Goal: Information Seeking & Learning: Learn about a topic

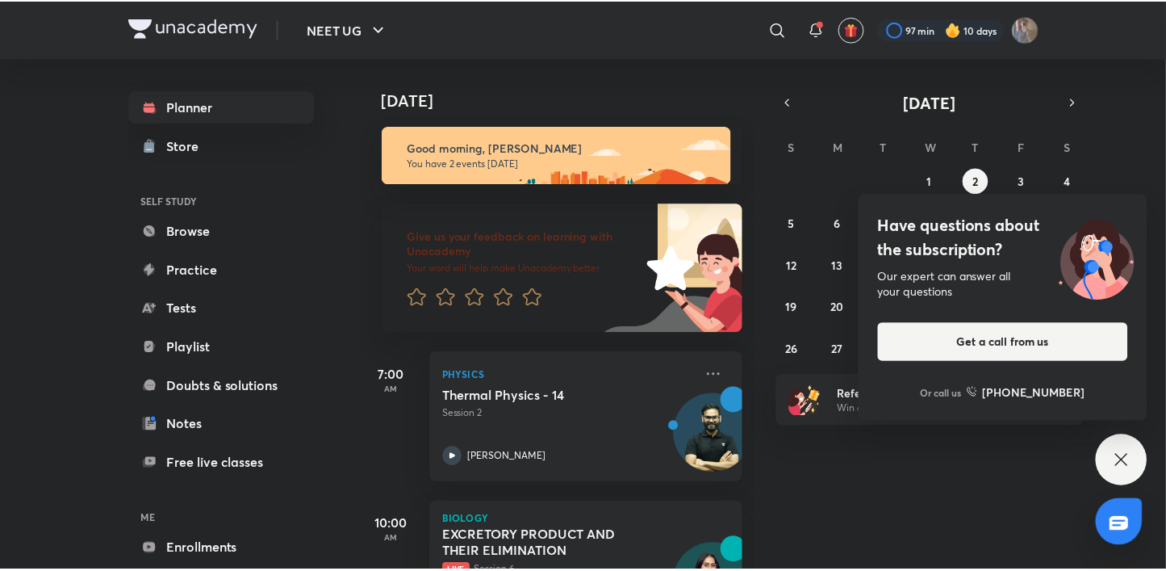
scroll to position [87, 0]
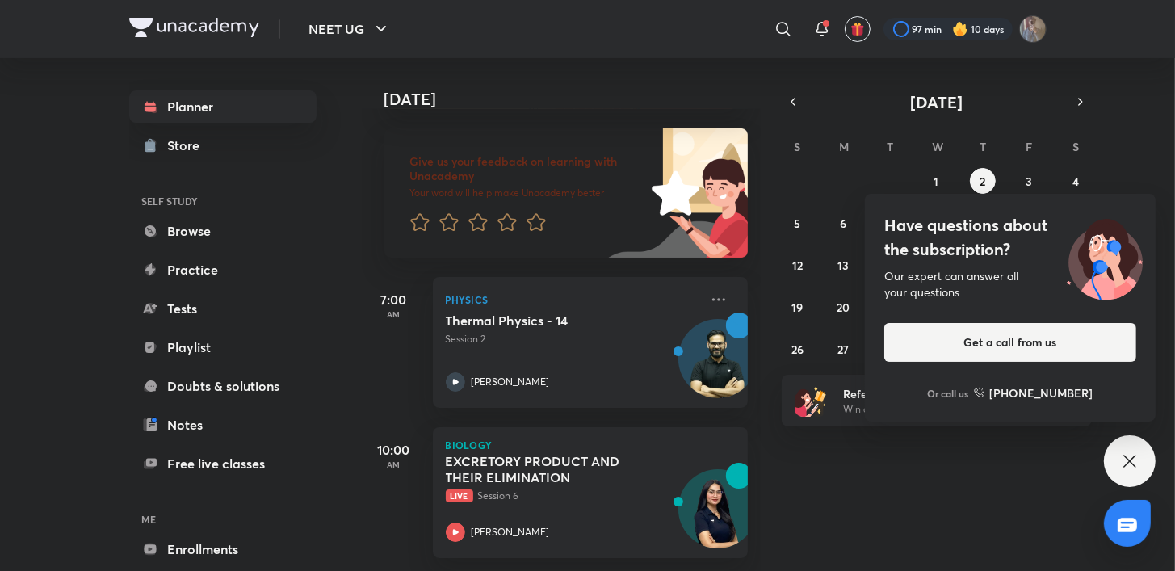
click at [1121, 484] on div "Have questions about the subscription? Our expert can answer all your questions…" at bounding box center [1129, 461] width 52 height 52
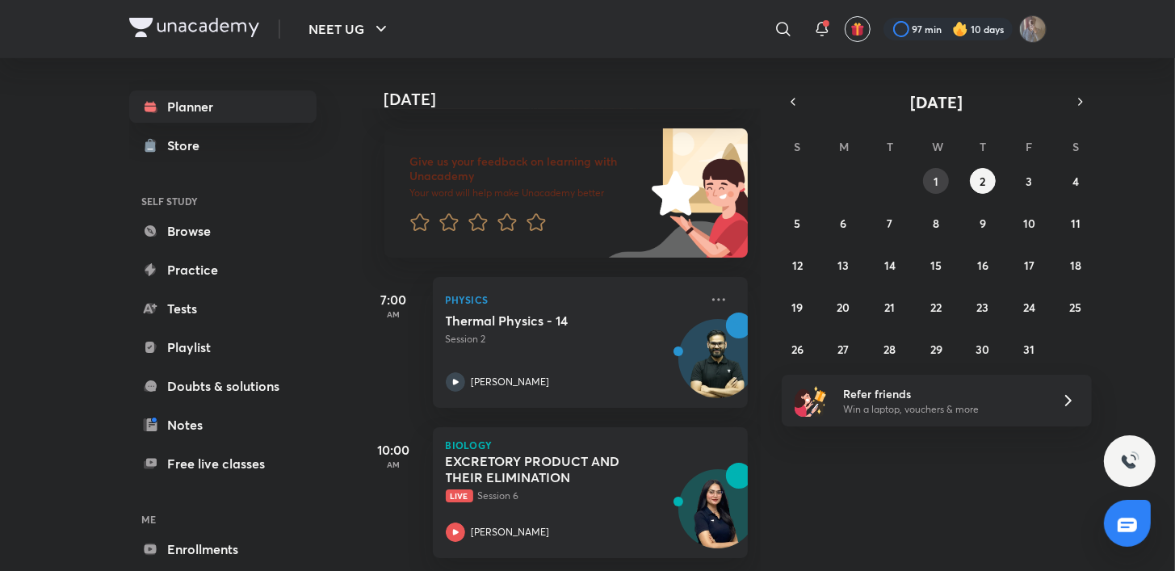
click at [940, 191] on button "1" at bounding box center [936, 181] width 26 height 26
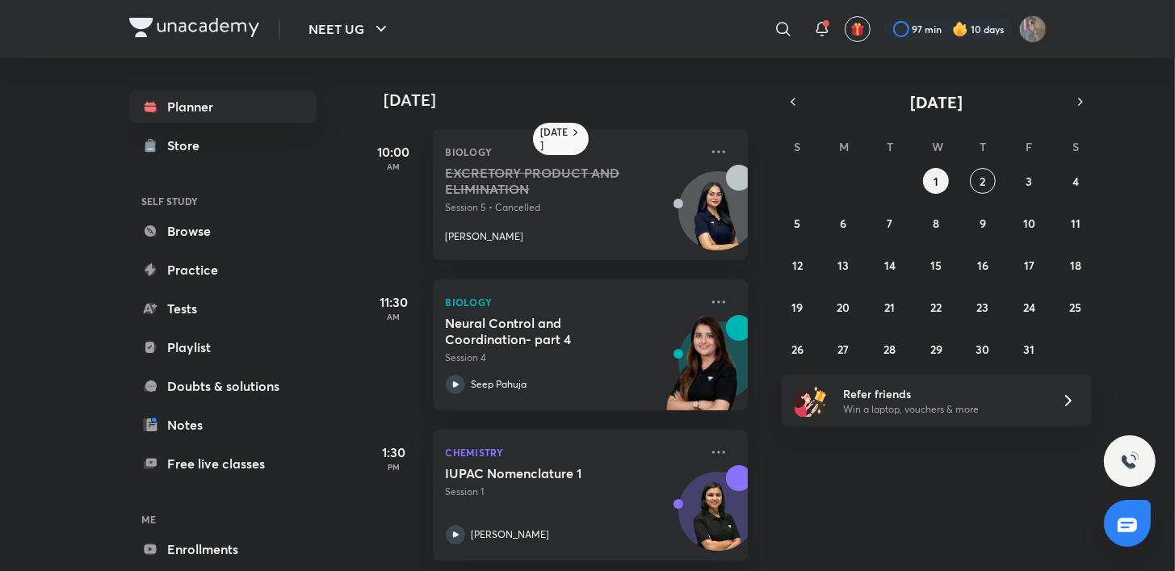
click at [797, 113] on div "[DATE] S M T W T F S 28 29 30 1 2 3 4 5 6 7 8 9 10 11 12 13 14 15 16 17 18 19 2…" at bounding box center [936, 225] width 310 height 271
click at [789, 102] on icon "button" at bounding box center [792, 101] width 13 height 15
click at [847, 353] on abbr "29" at bounding box center [843, 348] width 12 height 15
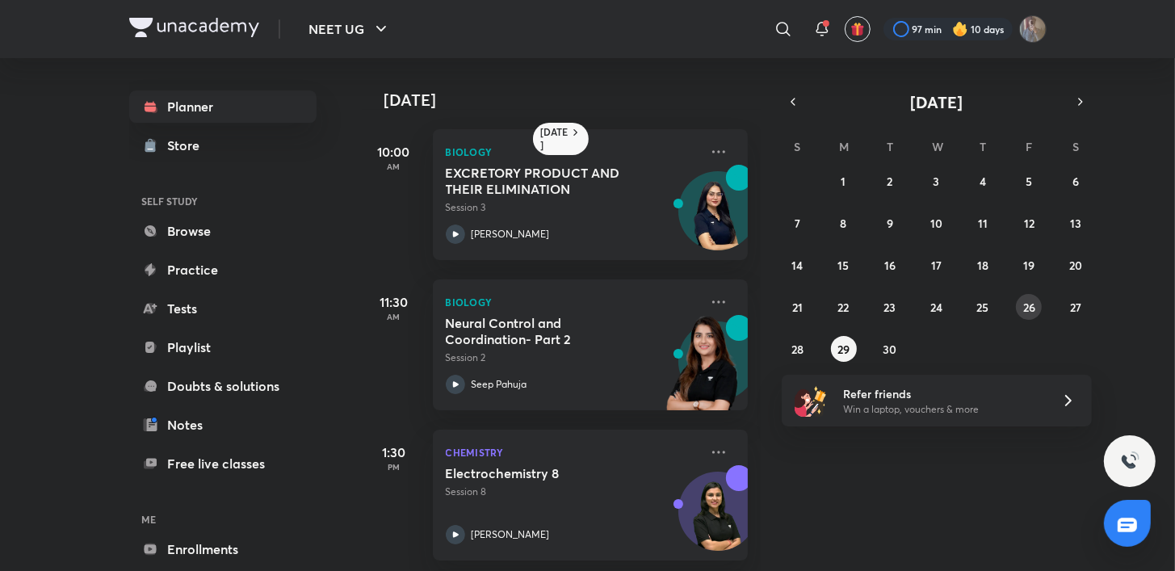
click at [1036, 304] on button "26" at bounding box center [1028, 307] width 26 height 26
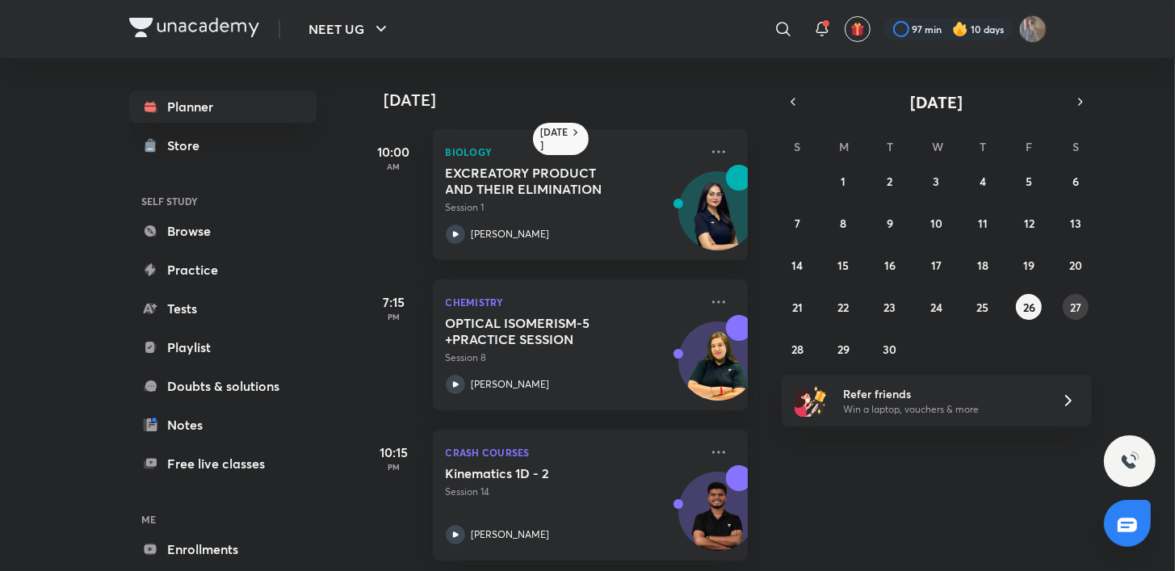
click at [1070, 309] on abbr "27" at bounding box center [1075, 306] width 11 height 15
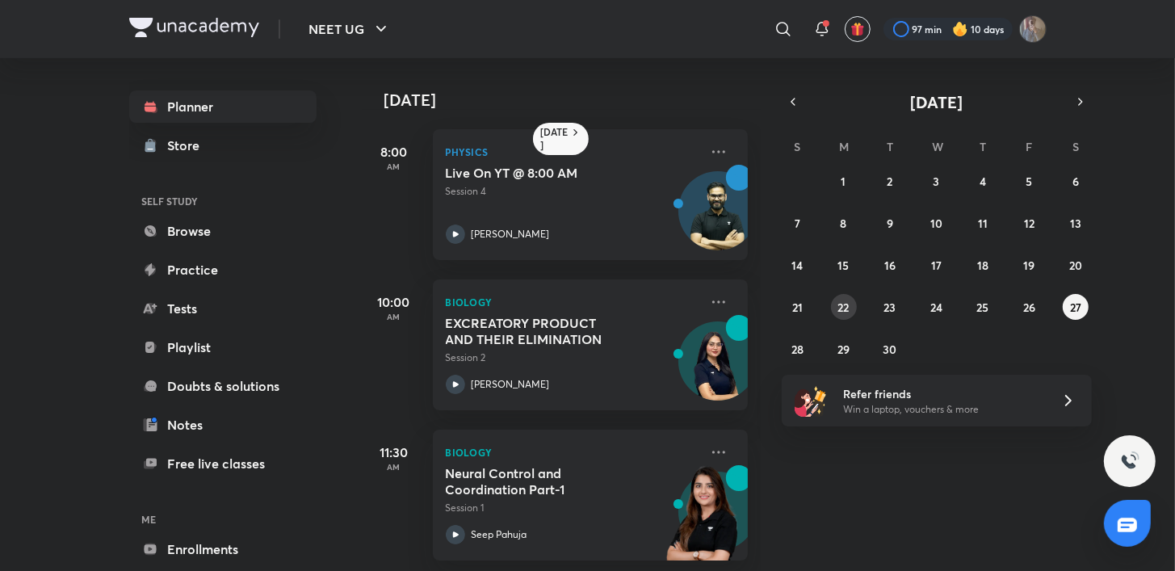
click at [838, 309] on abbr "22" at bounding box center [843, 306] width 11 height 15
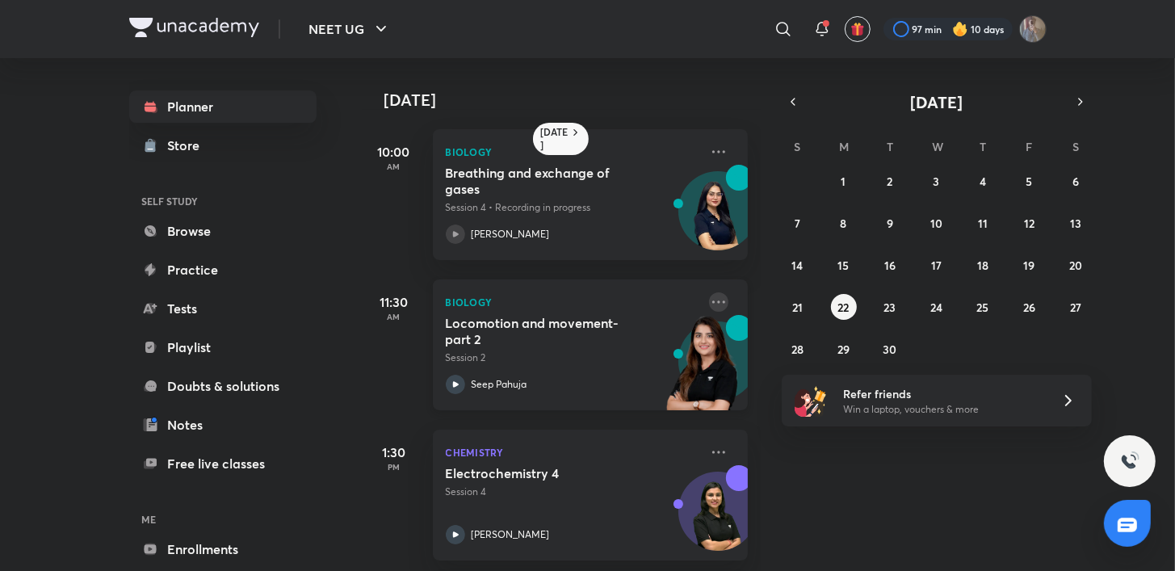
click at [709, 307] on icon at bounding box center [718, 301] width 19 height 19
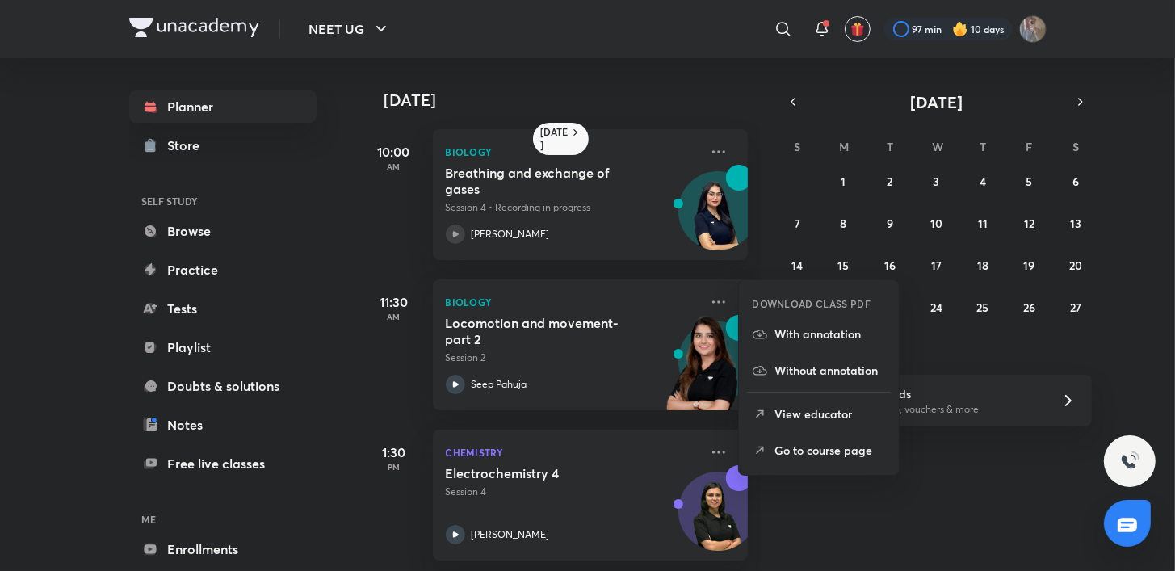
click at [814, 454] on p "Go to course page" at bounding box center [829, 450] width 111 height 17
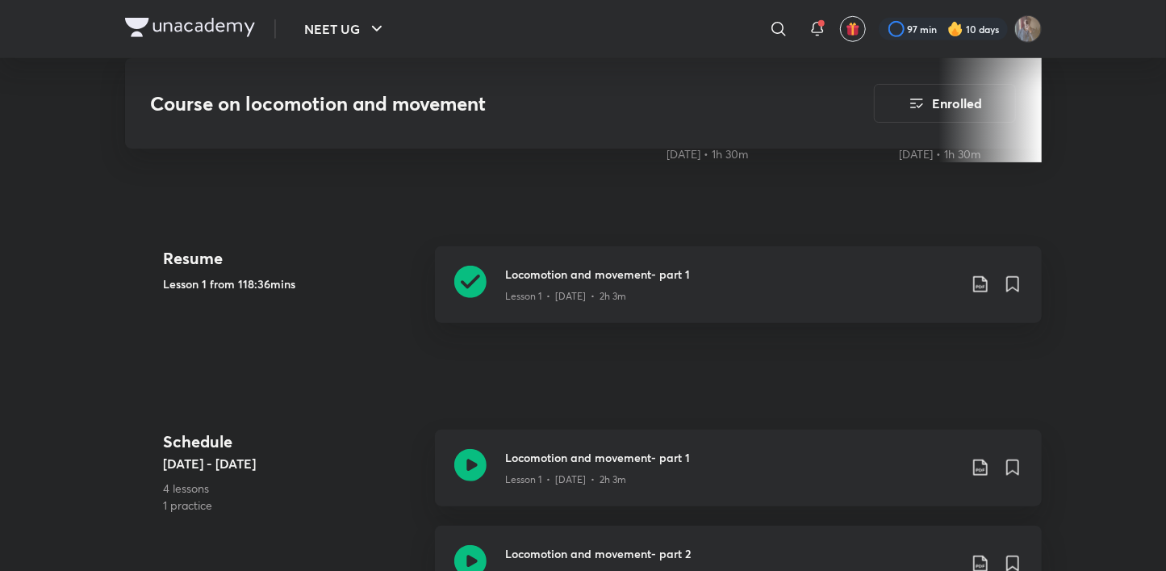
scroll to position [685, 0]
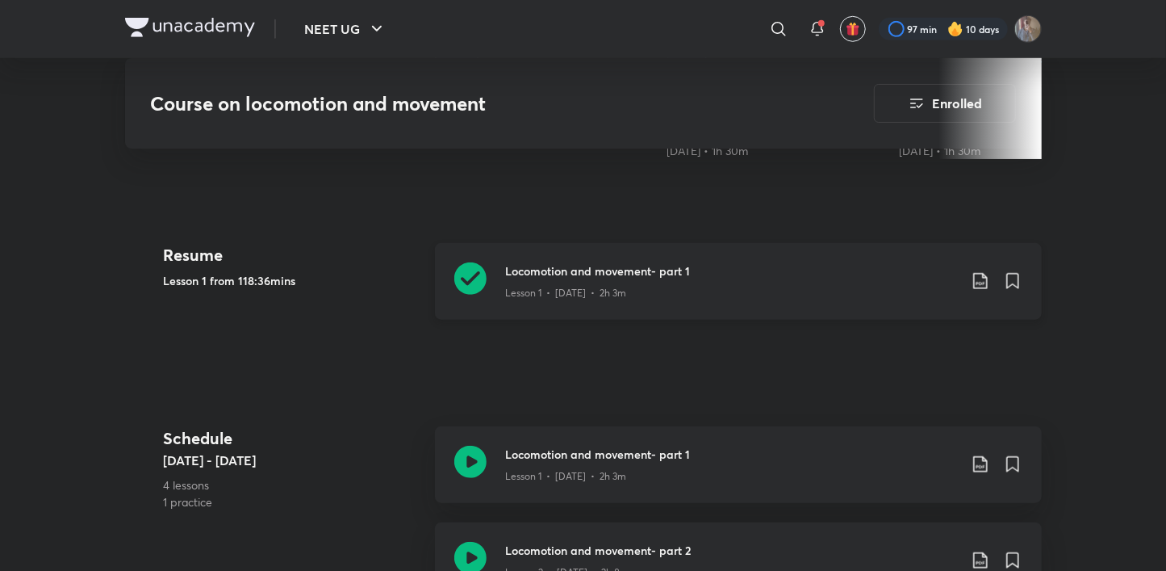
click at [980, 279] on icon at bounding box center [980, 280] width 19 height 19
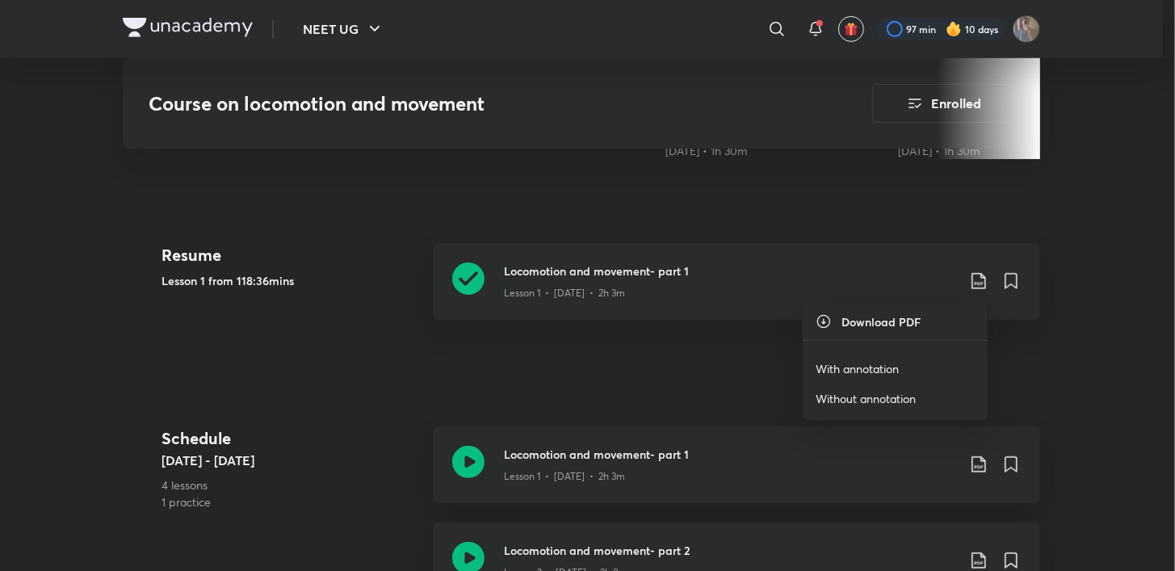
click at [885, 370] on p "With annotation" at bounding box center [856, 368] width 83 height 17
